Goal: Check status

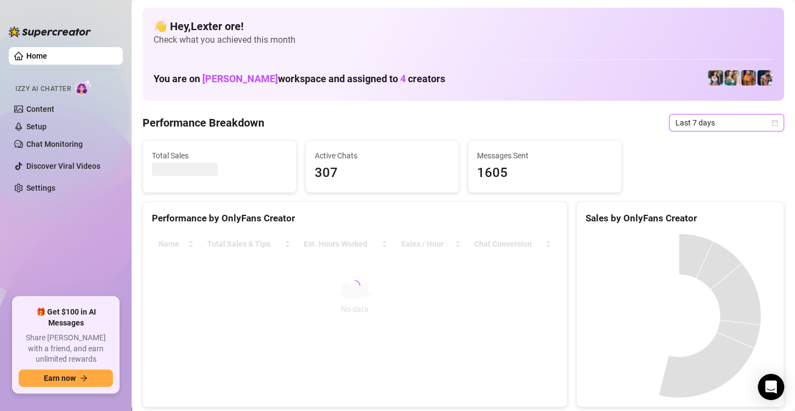
click at [740, 117] on span "Last 7 days" at bounding box center [726, 123] width 102 height 16
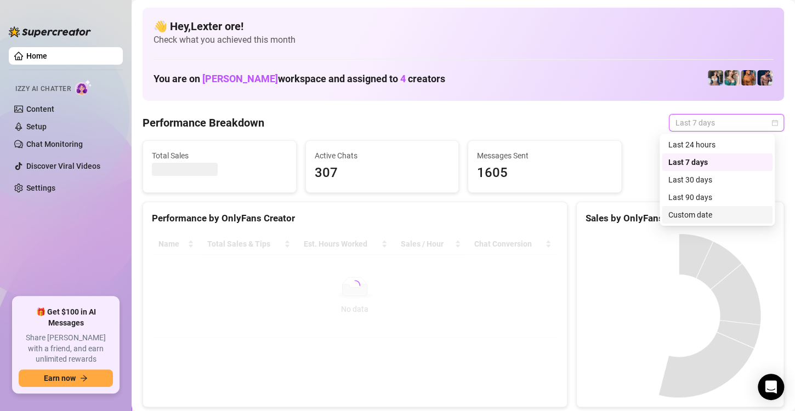
click at [692, 214] on div "Custom date" at bounding box center [717, 215] width 98 height 12
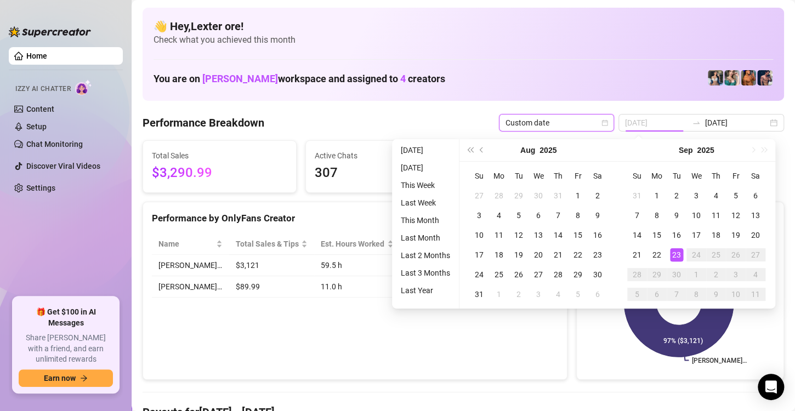
click at [679, 254] on div "23" at bounding box center [676, 254] width 13 height 13
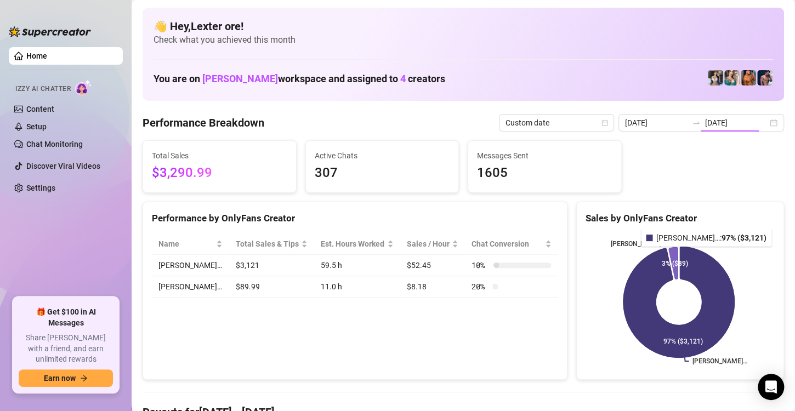
type input "[DATE]"
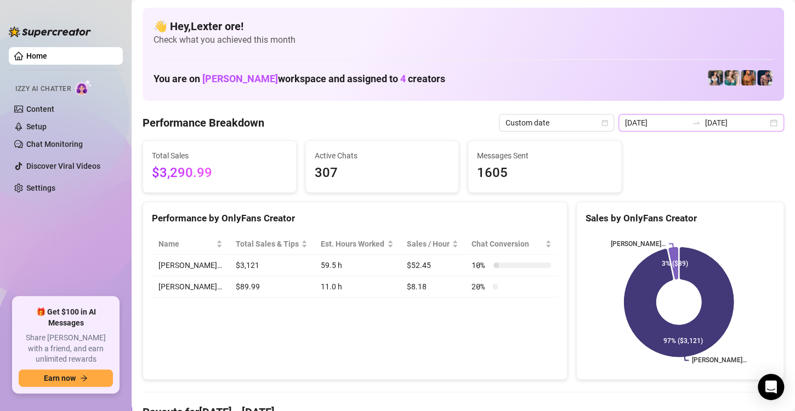
drag, startPoint x: 732, startPoint y: 112, endPoint x: 731, endPoint y: 118, distance: 6.6
click at [729, 125] on input "[DATE]" at bounding box center [736, 123] width 62 height 12
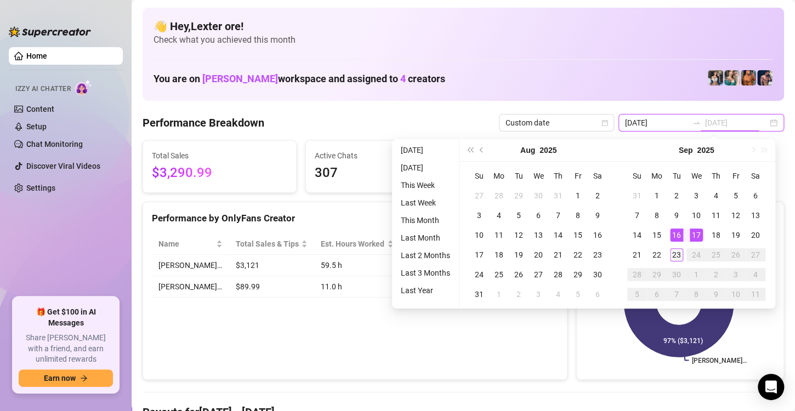
type input "[DATE]"
click at [674, 254] on div "23" at bounding box center [676, 254] width 13 height 13
click at [675, 253] on div "23" at bounding box center [676, 254] width 13 height 13
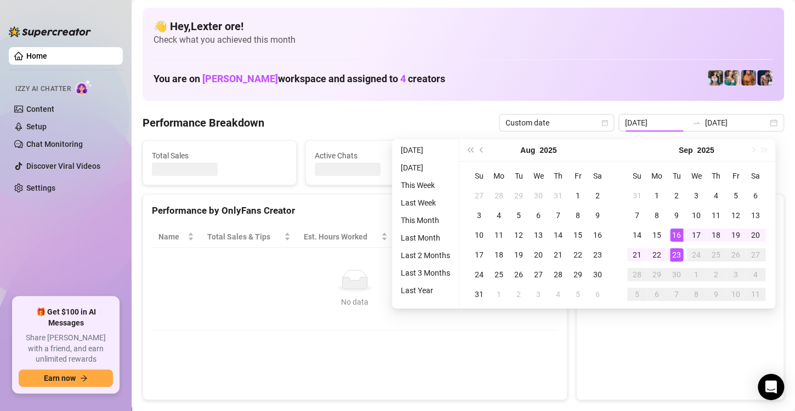
type input "[DATE]"
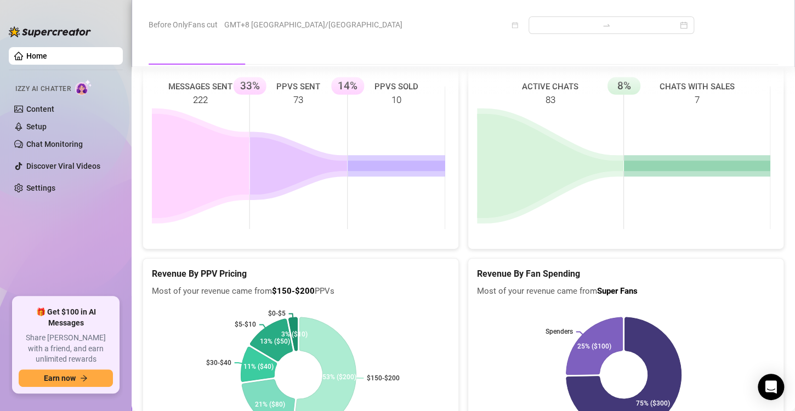
scroll to position [1348, 0]
